Goal: Task Accomplishment & Management: Complete application form

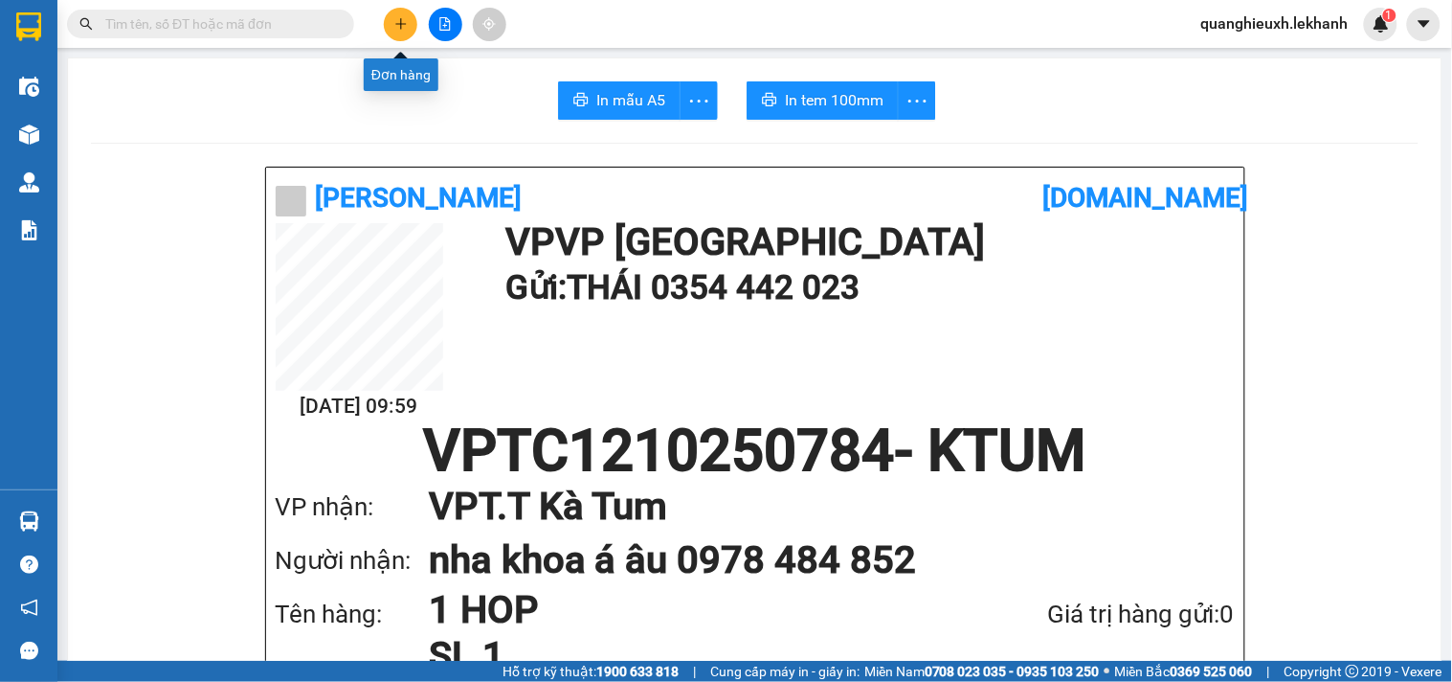
click at [400, 24] on icon "plus" at bounding box center [400, 23] width 11 height 1
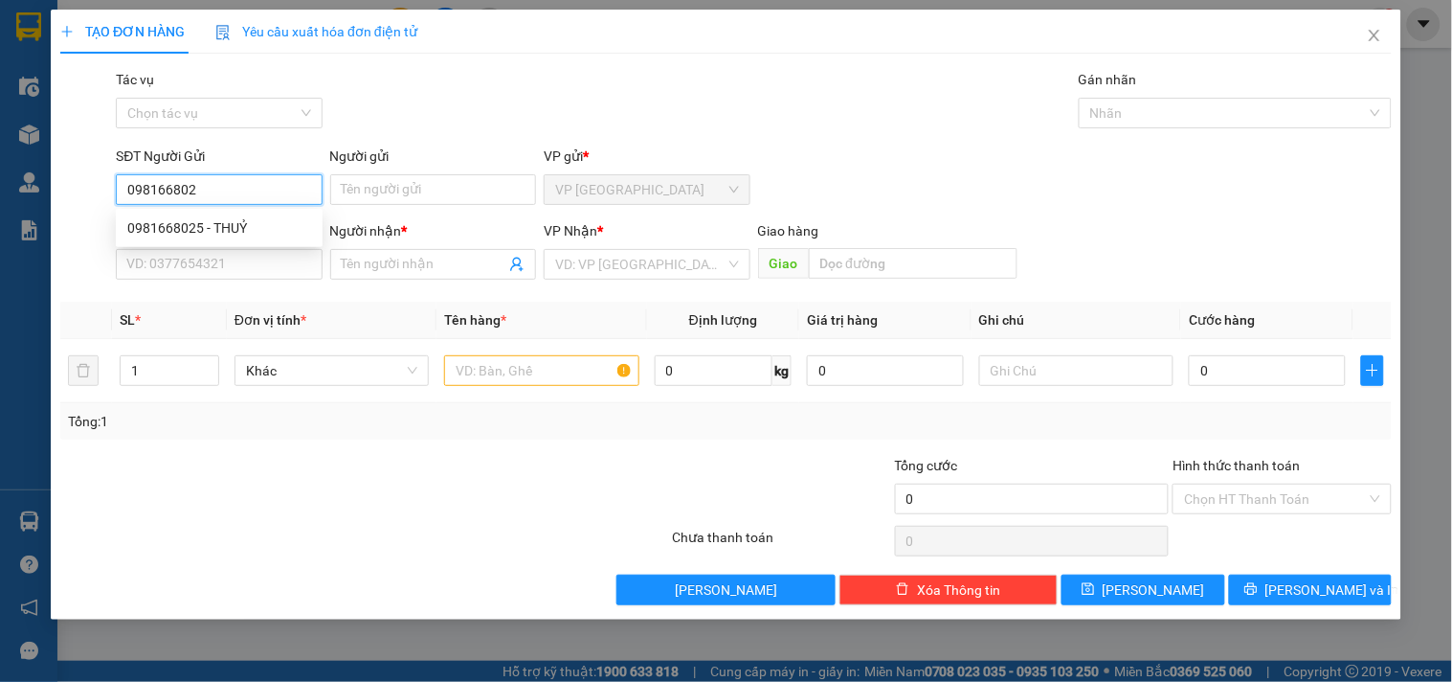
type input "0981668025"
click at [263, 217] on div "0981668025 - THUỶ" at bounding box center [219, 227] width 184 height 21
type input "THUỶ"
type input "0969997692"
type input "QUYÊN"
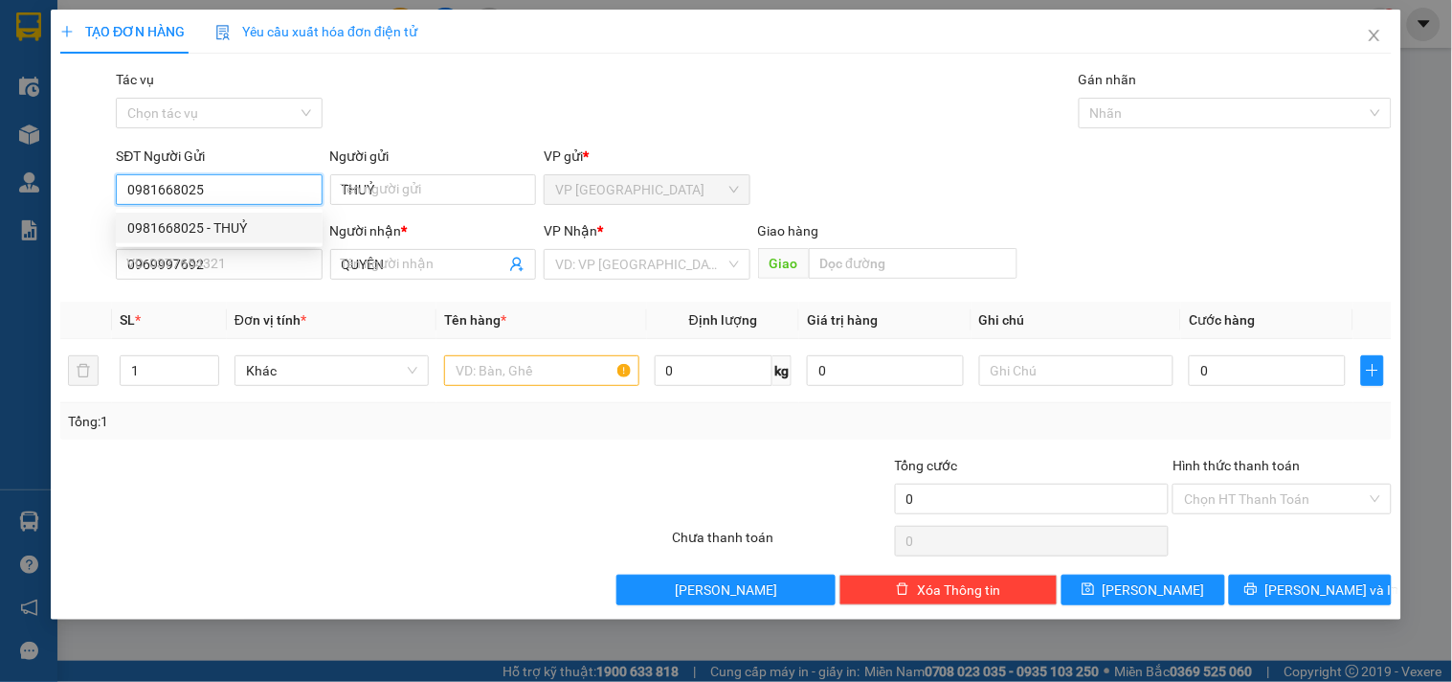
type input "30.000"
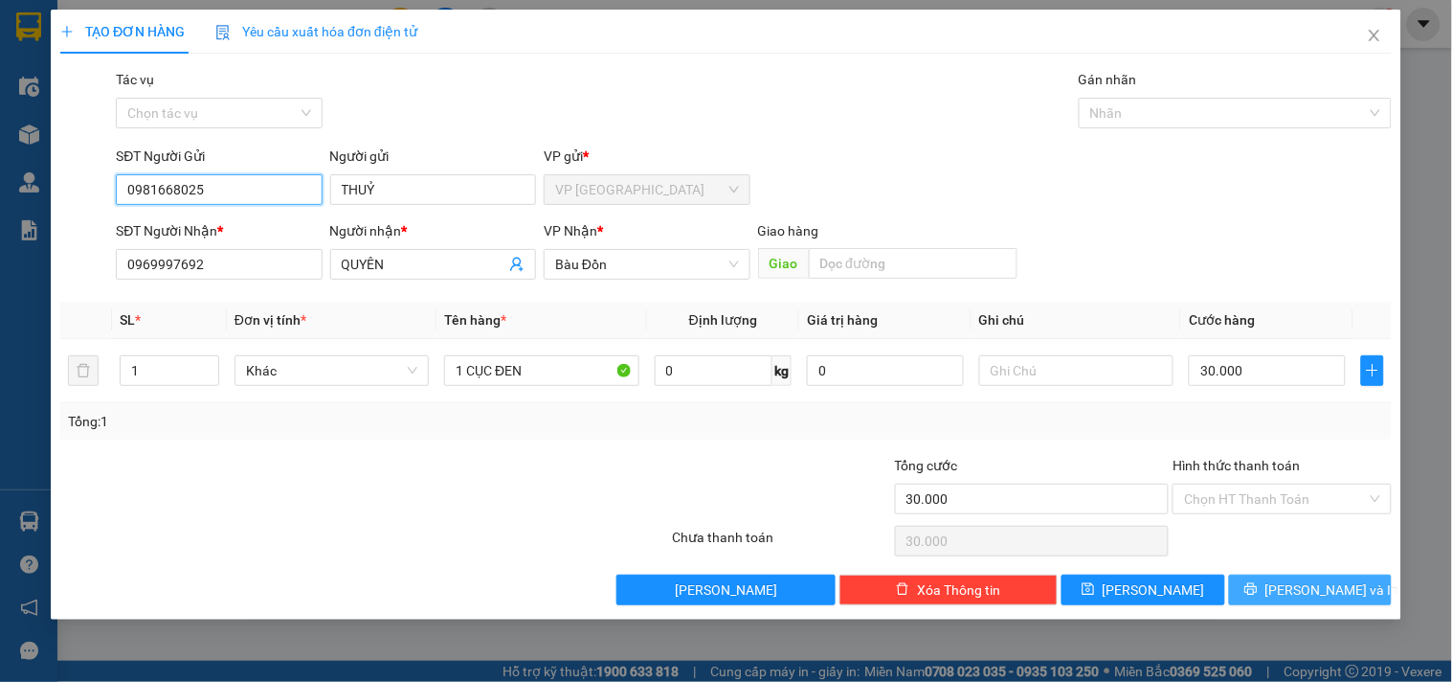
type input "0981668025"
click at [1310, 592] on span "[PERSON_NAME] và In" at bounding box center [1333, 589] width 134 height 21
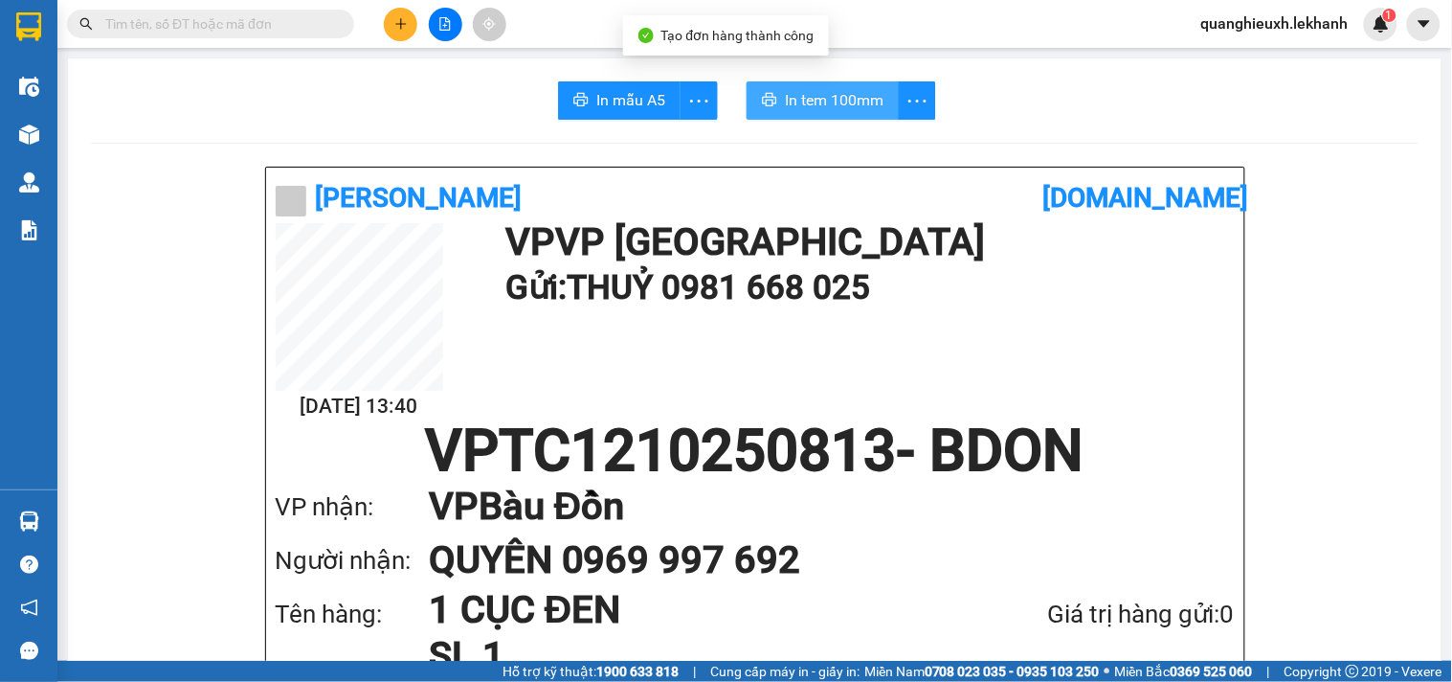
click at [837, 86] on button "In tem 100mm" at bounding box center [823, 100] width 152 height 38
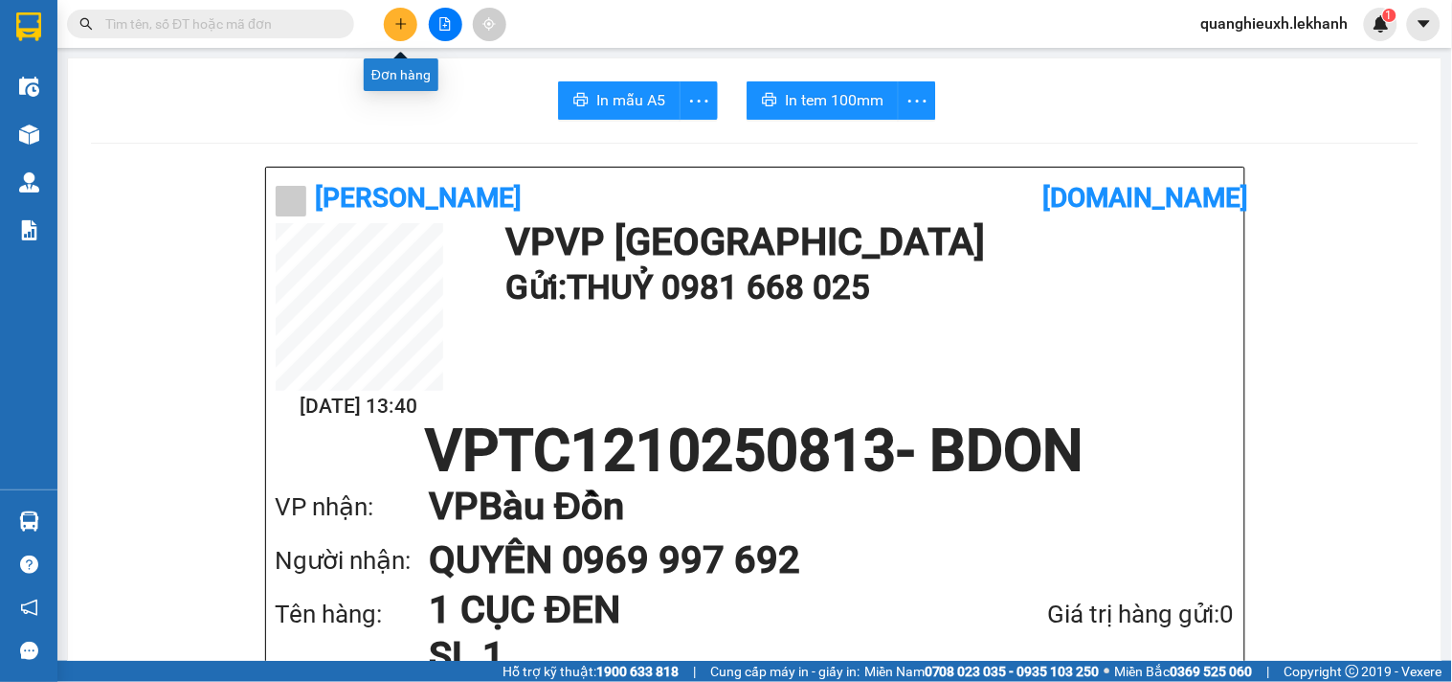
click at [394, 31] on button at bounding box center [401, 25] width 34 height 34
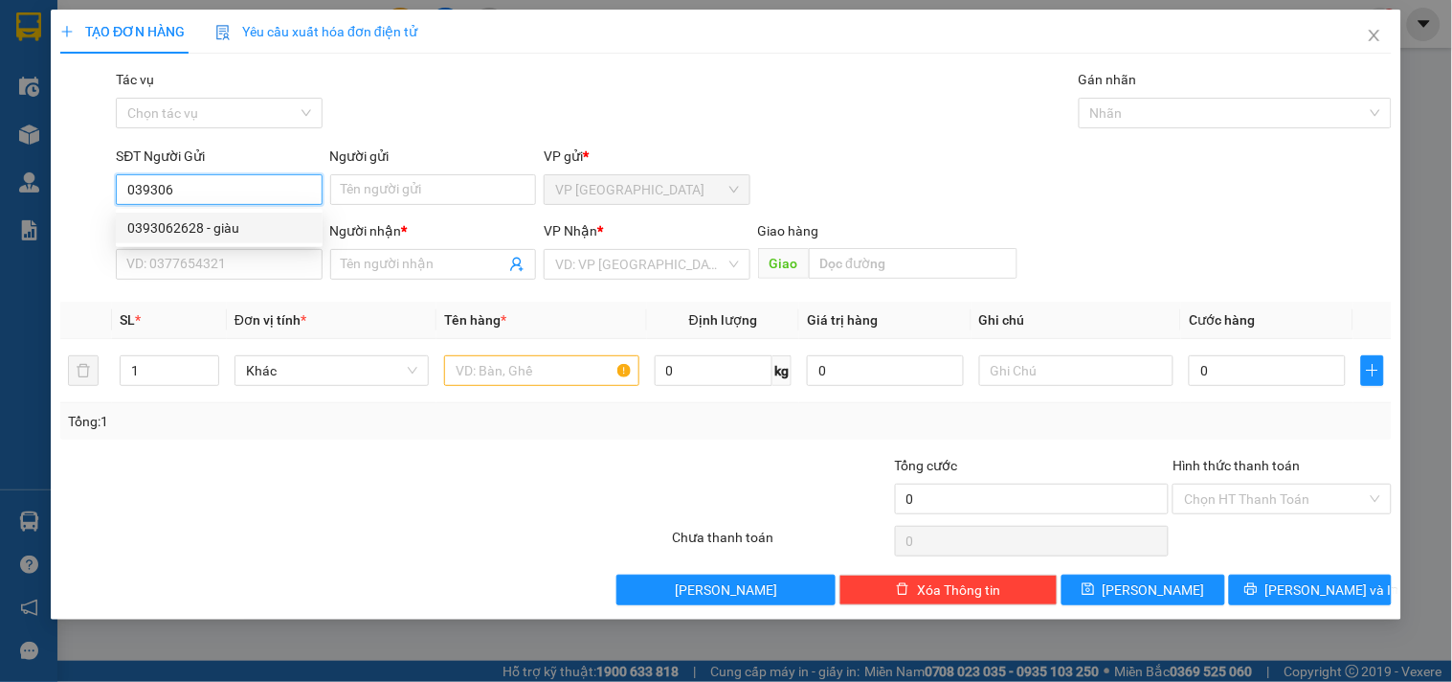
click at [172, 224] on div "0393062628 - giàu" at bounding box center [219, 227] width 184 height 21
type input "0393062628"
type input "giàu"
type input "0336964258"
type input "yến"
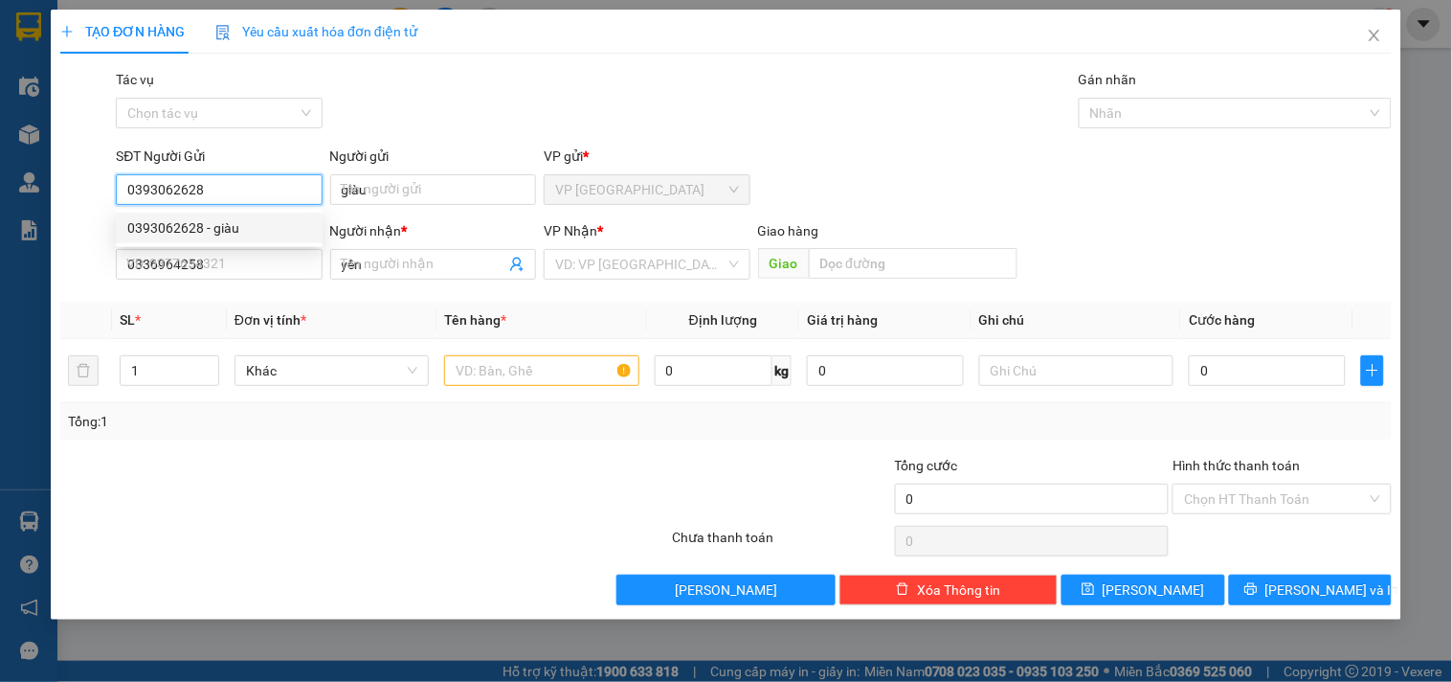
type input "30.000"
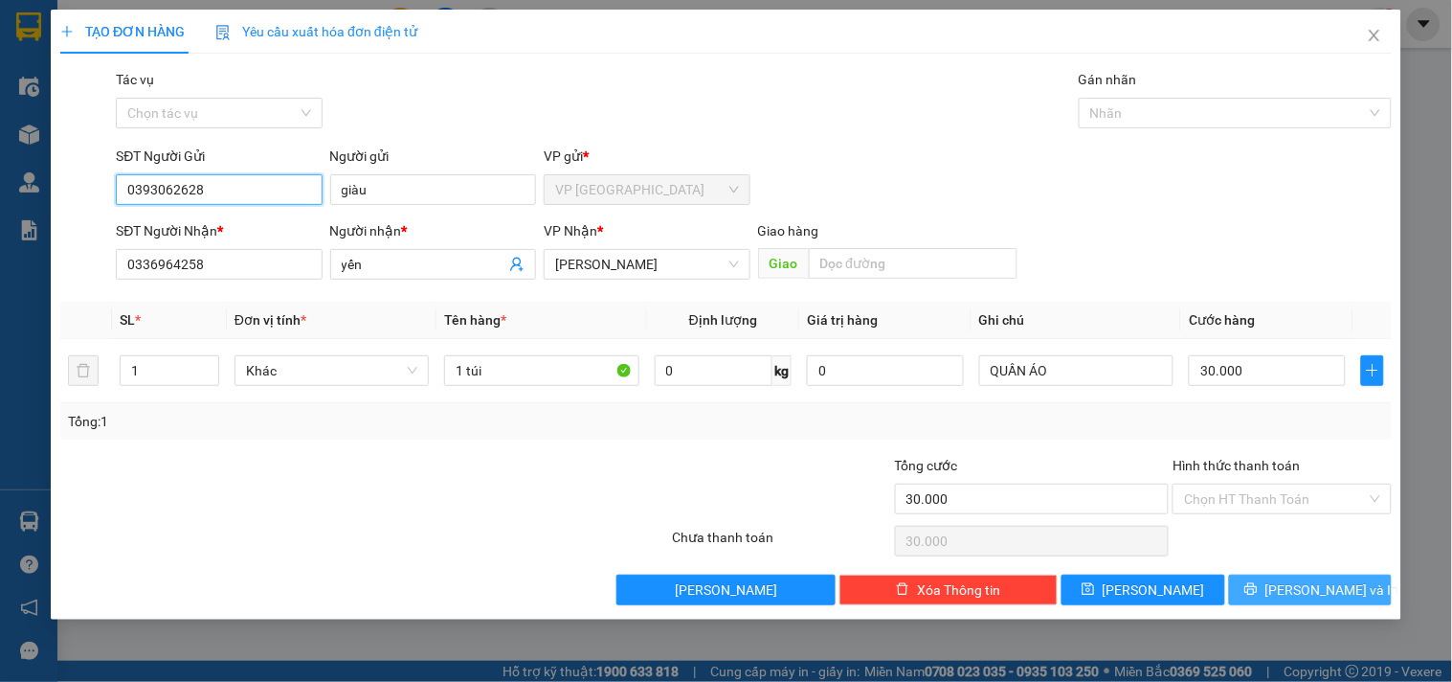
type input "0393062628"
click at [1291, 585] on button "[PERSON_NAME] và In" at bounding box center [1310, 589] width 163 height 31
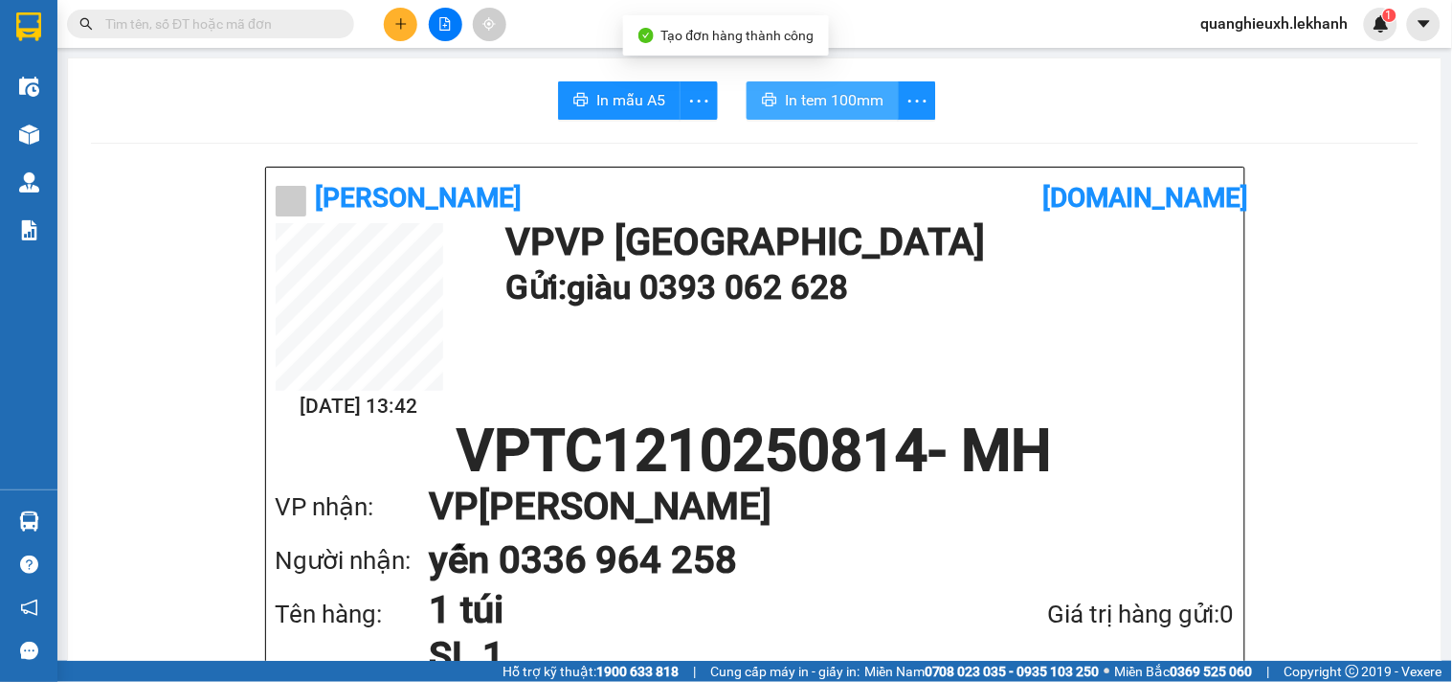
click at [807, 99] on span "In tem 100mm" at bounding box center [834, 100] width 99 height 24
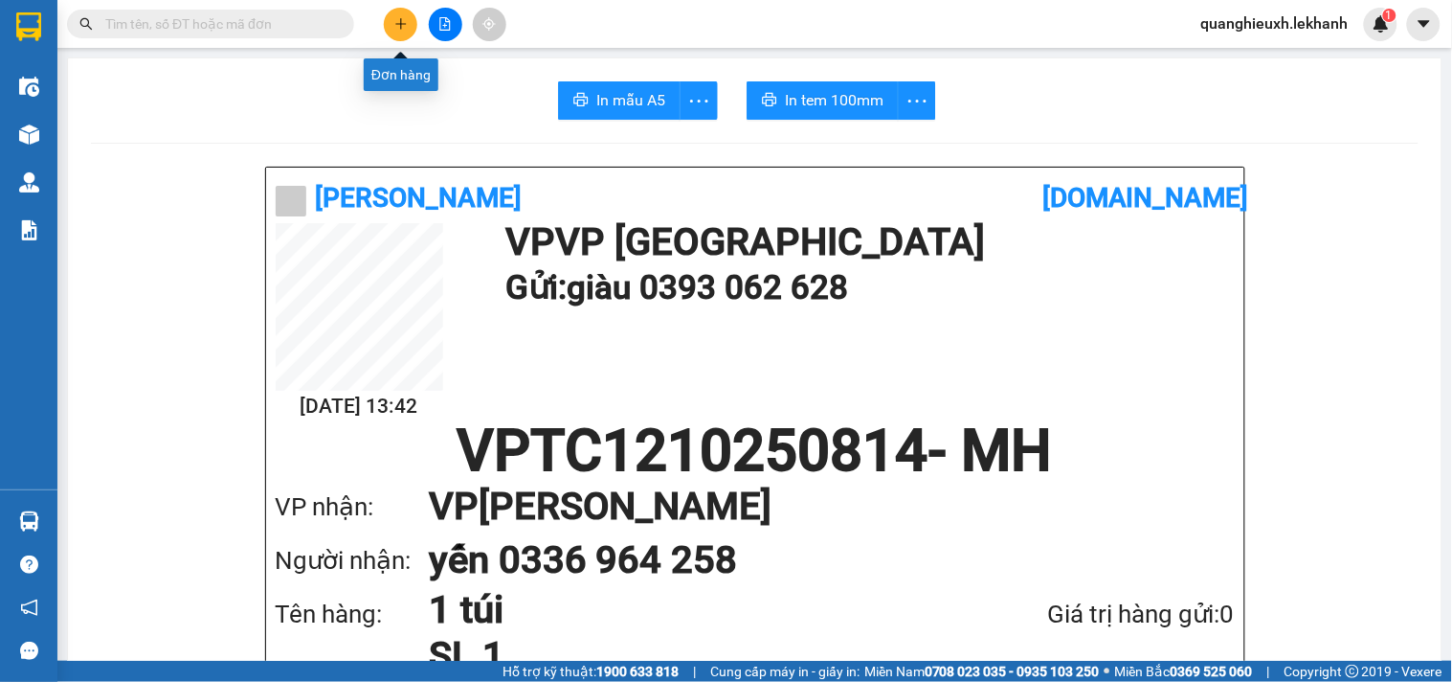
click at [400, 33] on button at bounding box center [401, 25] width 34 height 34
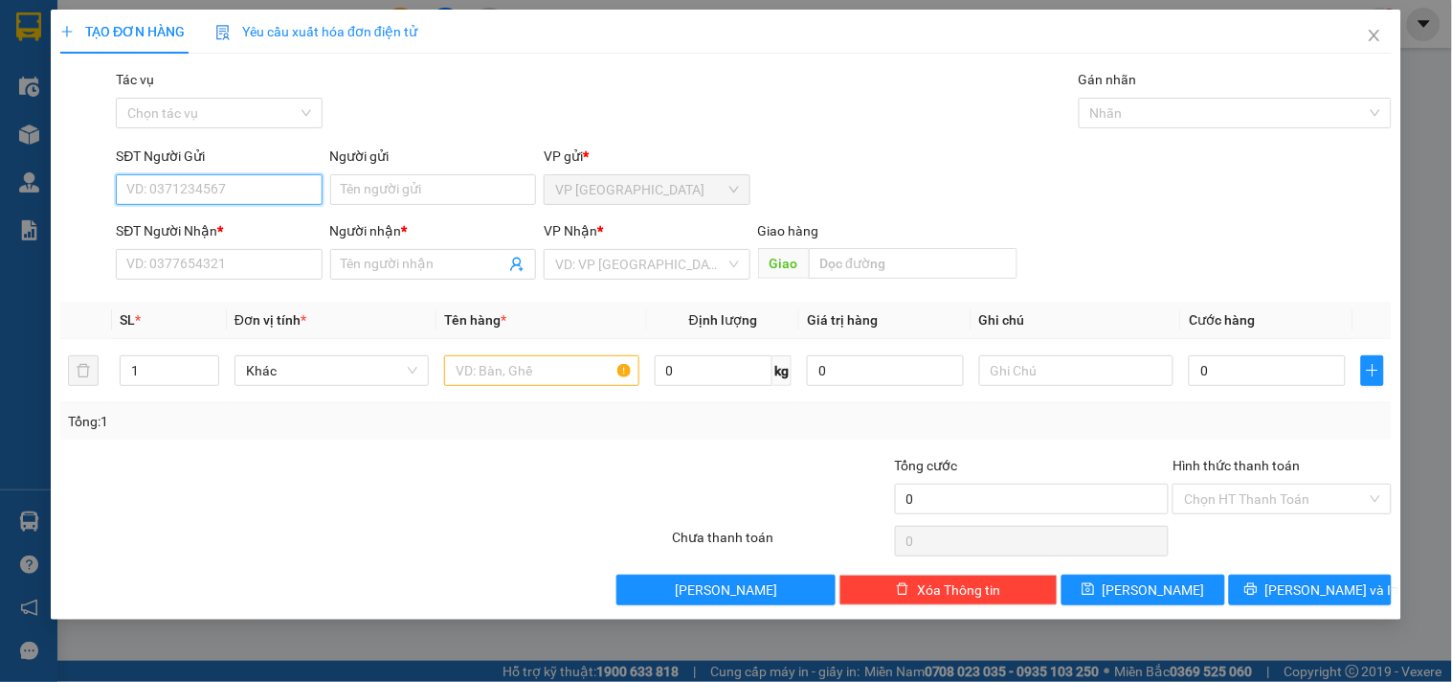
type input "0"
type input "5"
click at [212, 226] on div "0797530530 - TRUỜNG" at bounding box center [219, 227] width 184 height 21
type input "0797530530"
type input "TRUỜNG"
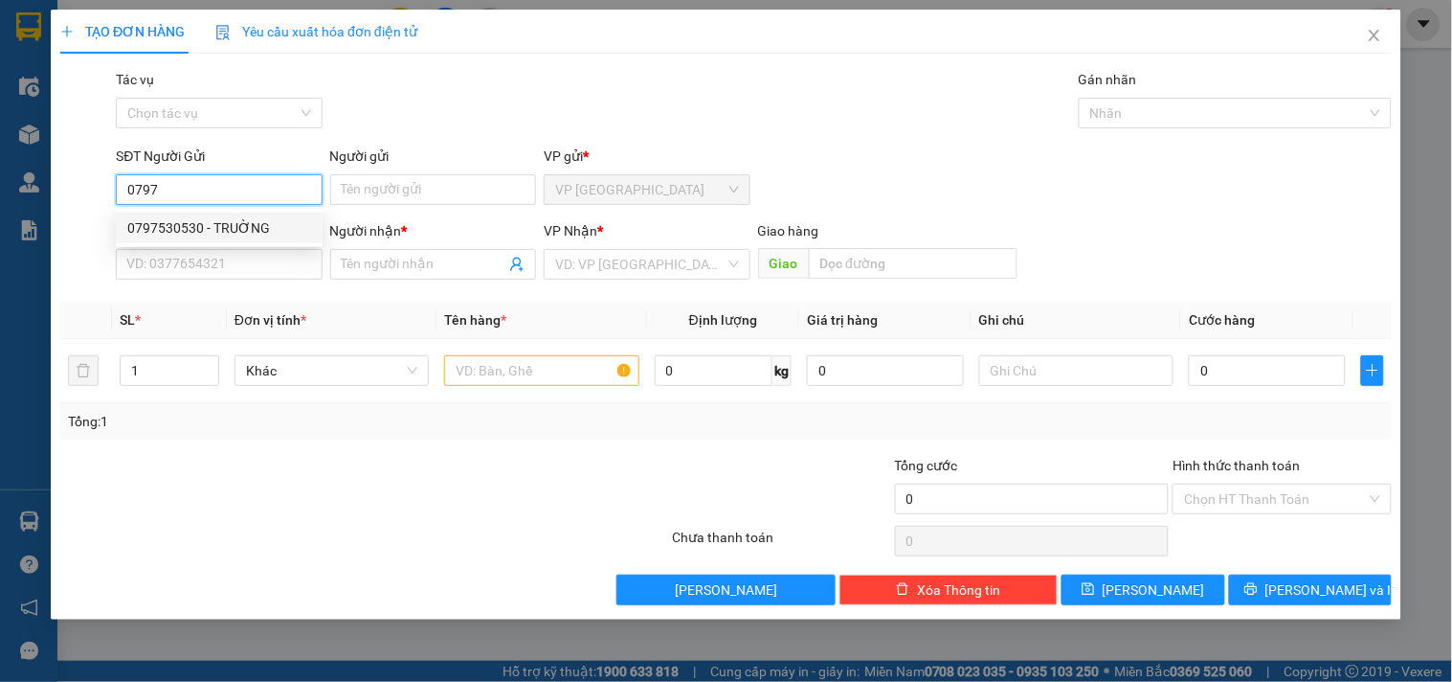
type input "0937775850"
type input "KHOA"
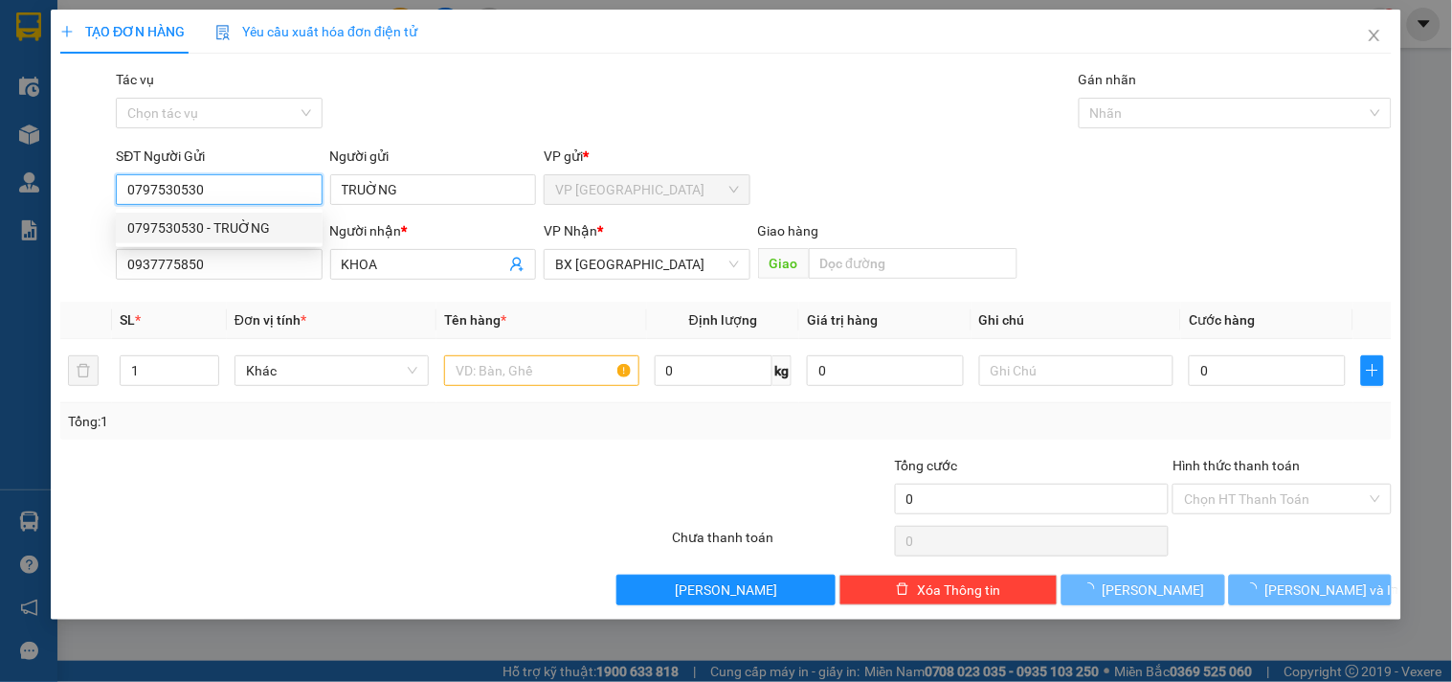
type input "50.000"
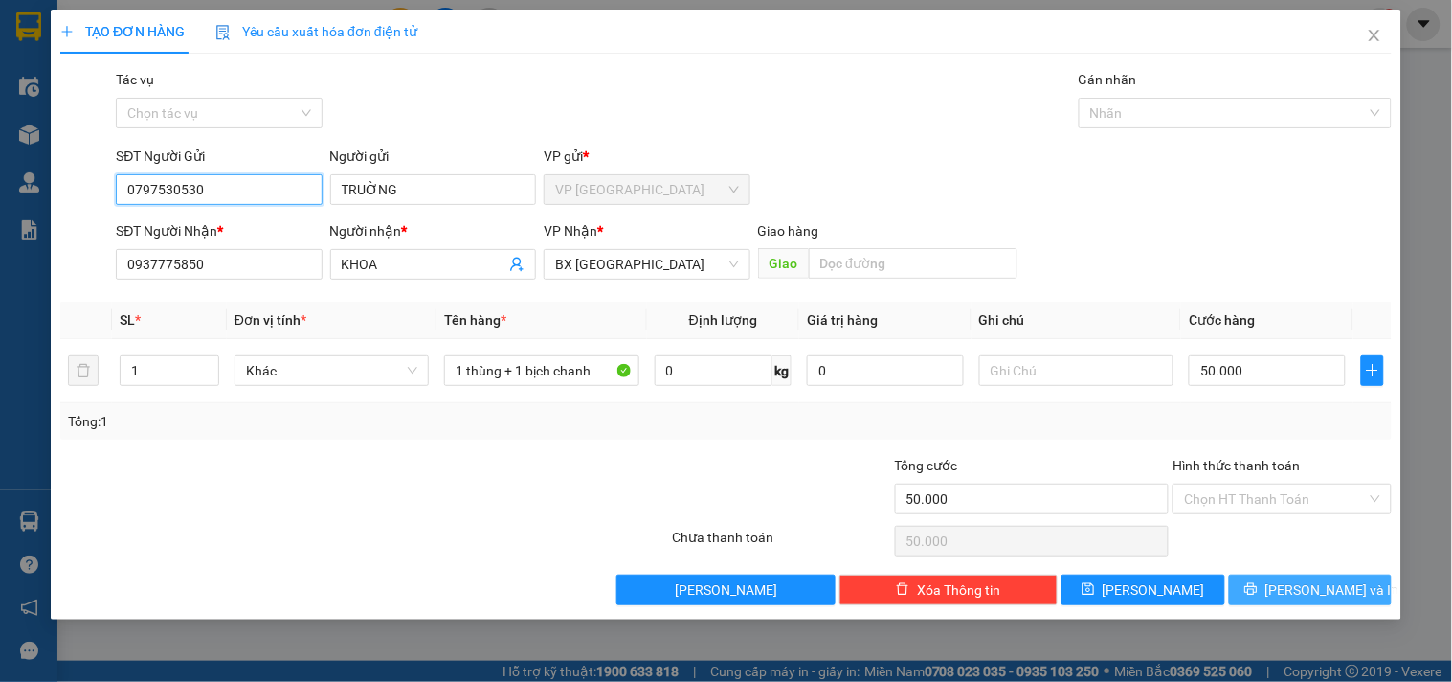
type input "0797530530"
click at [1308, 586] on span "[PERSON_NAME] và In" at bounding box center [1333, 589] width 134 height 21
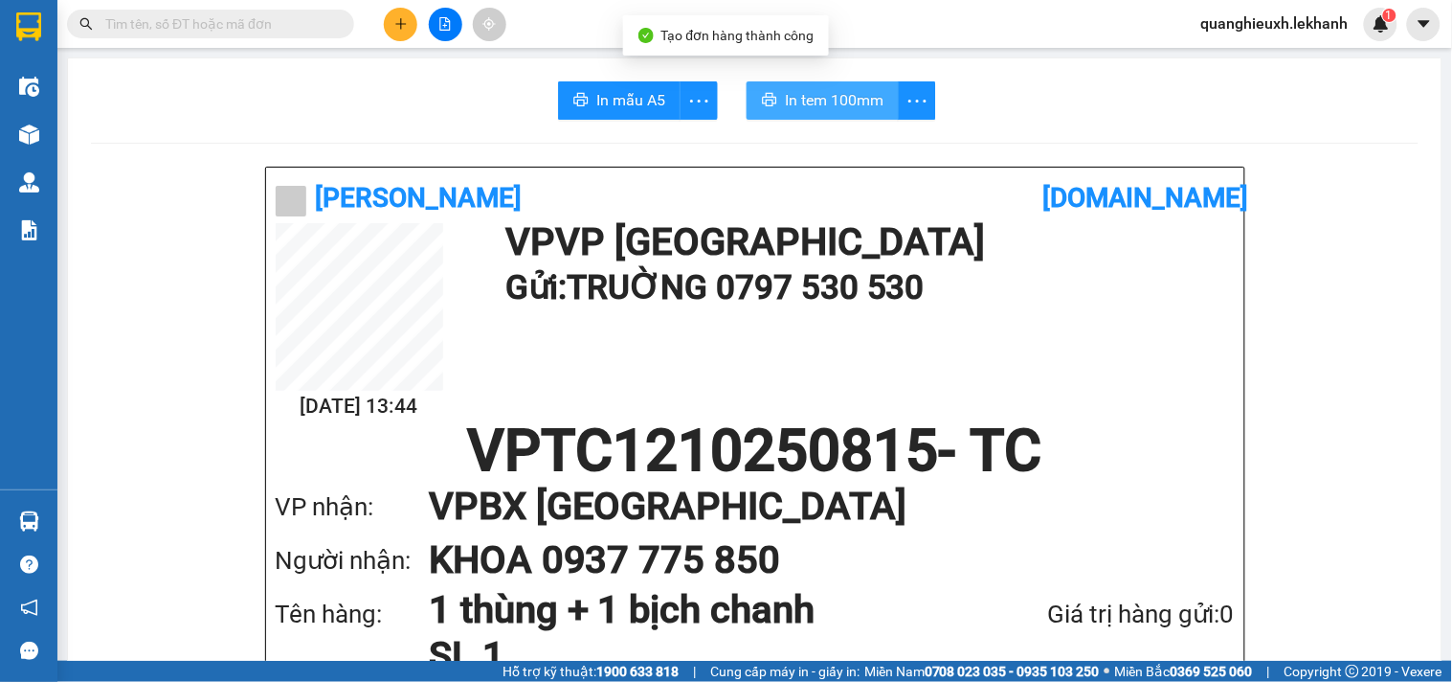
click at [857, 106] on span "In tem 100mm" at bounding box center [834, 100] width 99 height 24
click at [855, 103] on span "In tem 100mm" at bounding box center [834, 100] width 99 height 24
